Goal: Information Seeking & Learning: Learn about a topic

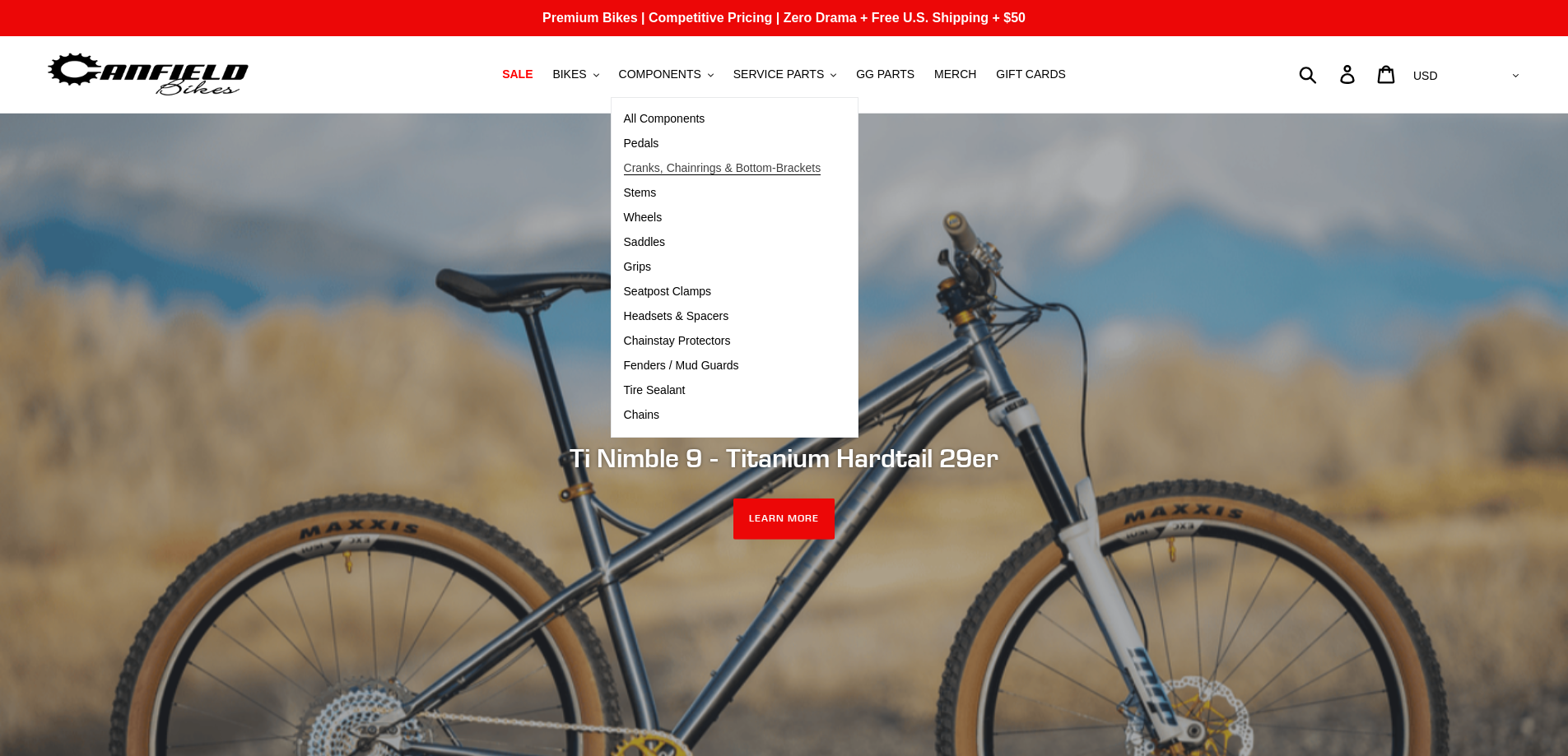
click at [653, 169] on span "Cranks, Chainrings & Bottom-Brackets" at bounding box center [722, 168] width 197 height 14
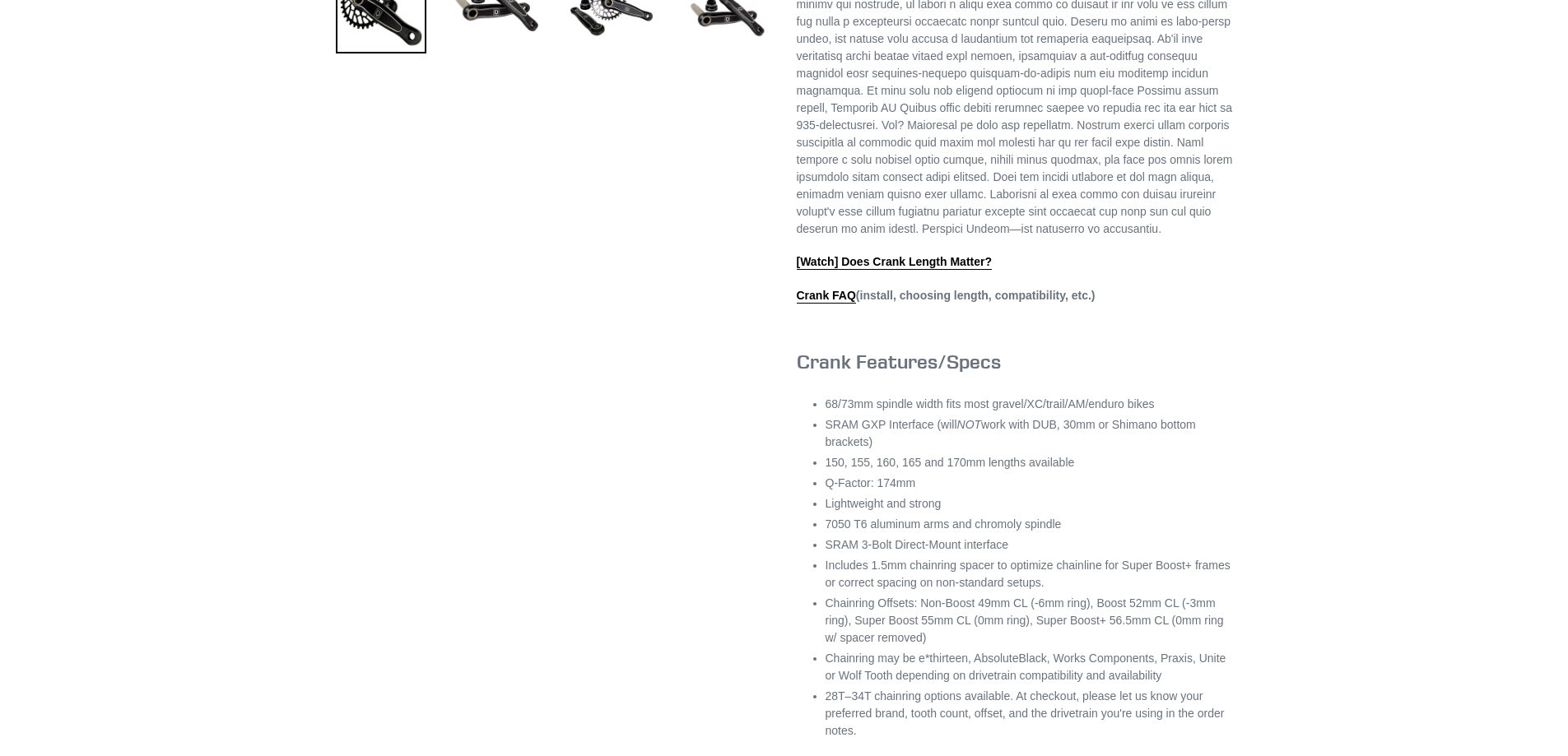
scroll to position [659, 0]
select select "highest-rating"
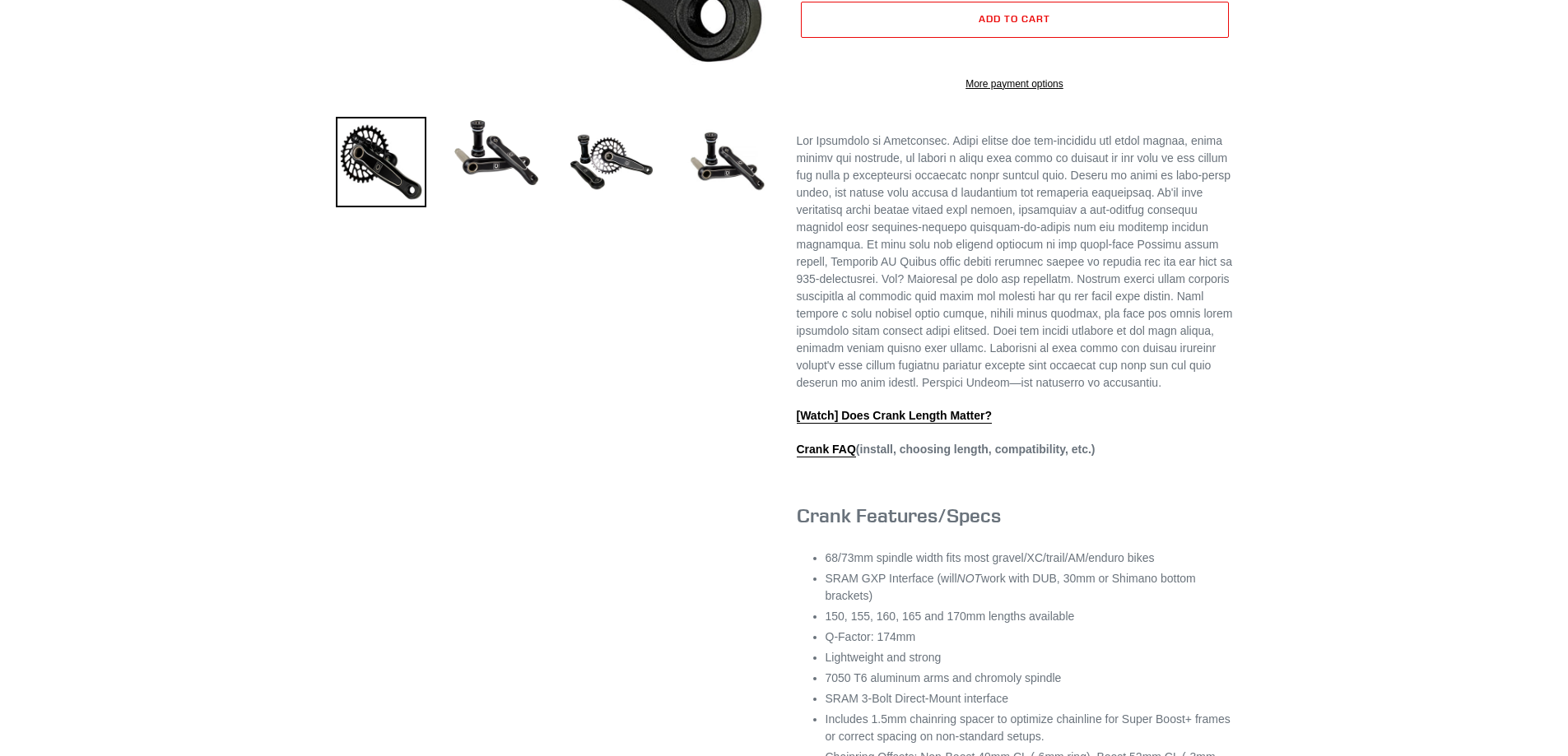
scroll to position [494, 0]
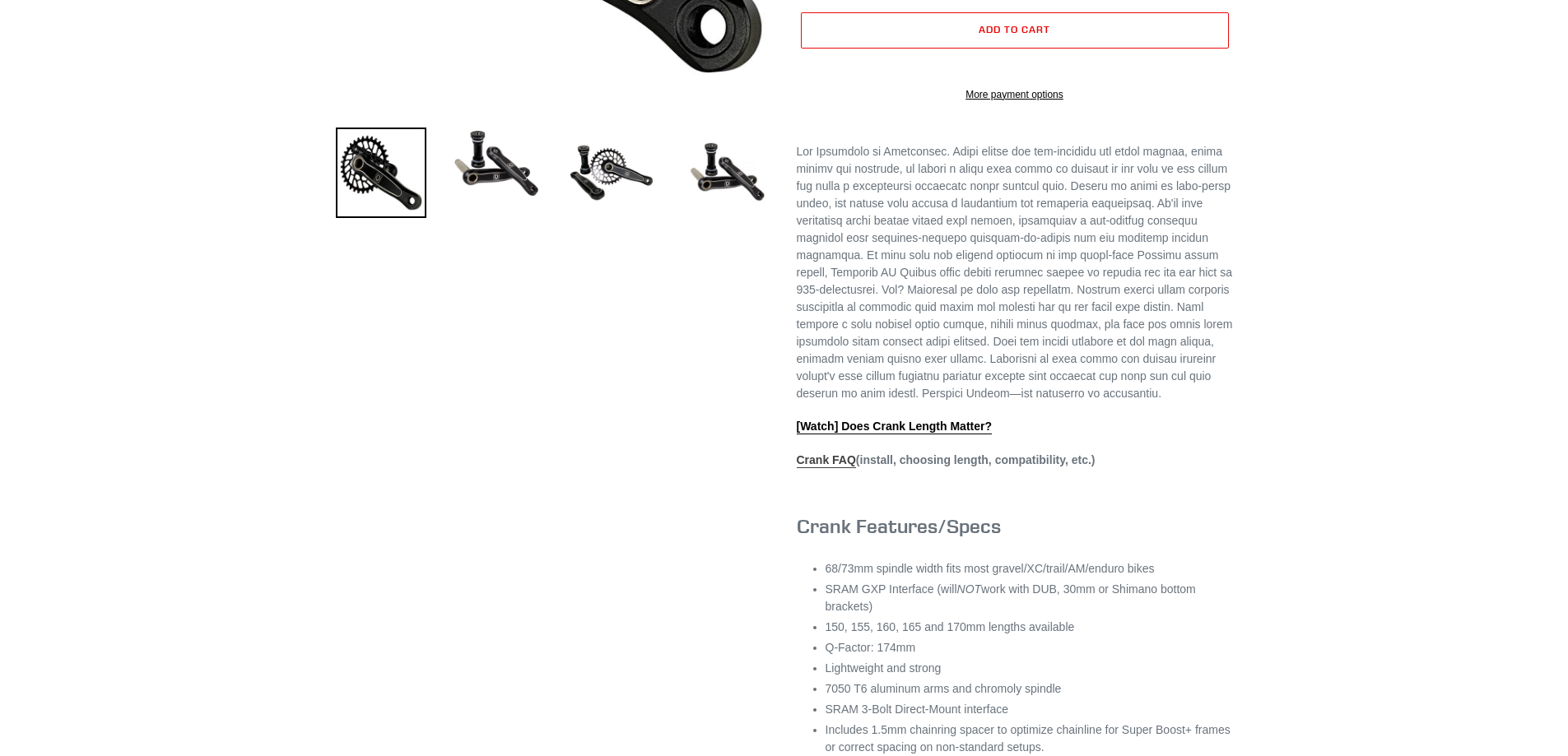
click at [818, 469] on link "Crank FAQ" at bounding box center [826, 461] width 60 height 15
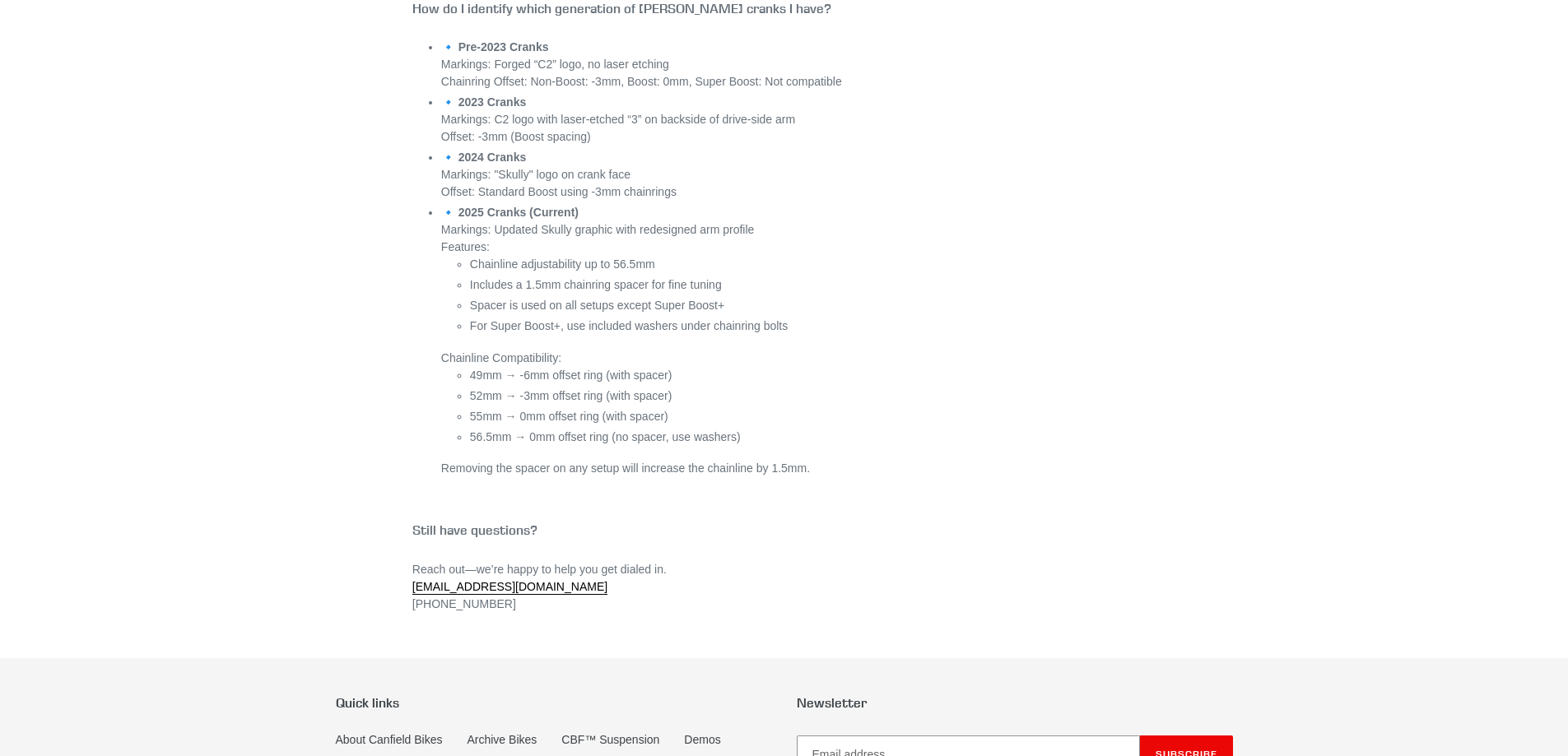
scroll to position [6336, 0]
